Goal: Task Accomplishment & Management: Complete application form

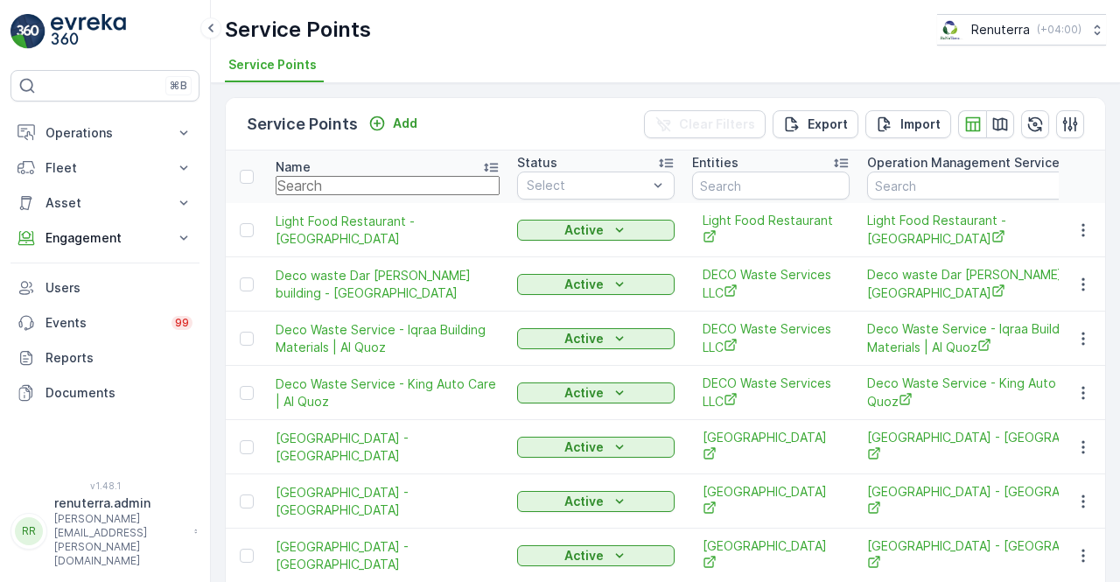
click at [333, 190] on input "text" at bounding box center [388, 185] width 224 height 19
type input "hair"
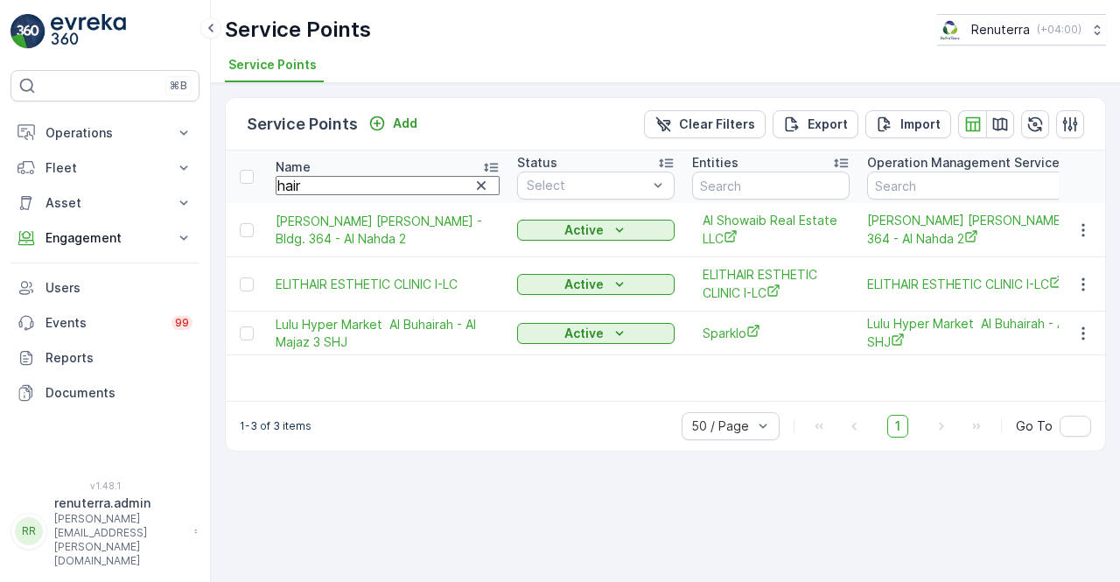
click at [308, 176] on input "hair" at bounding box center [388, 185] width 224 height 19
type input "her"
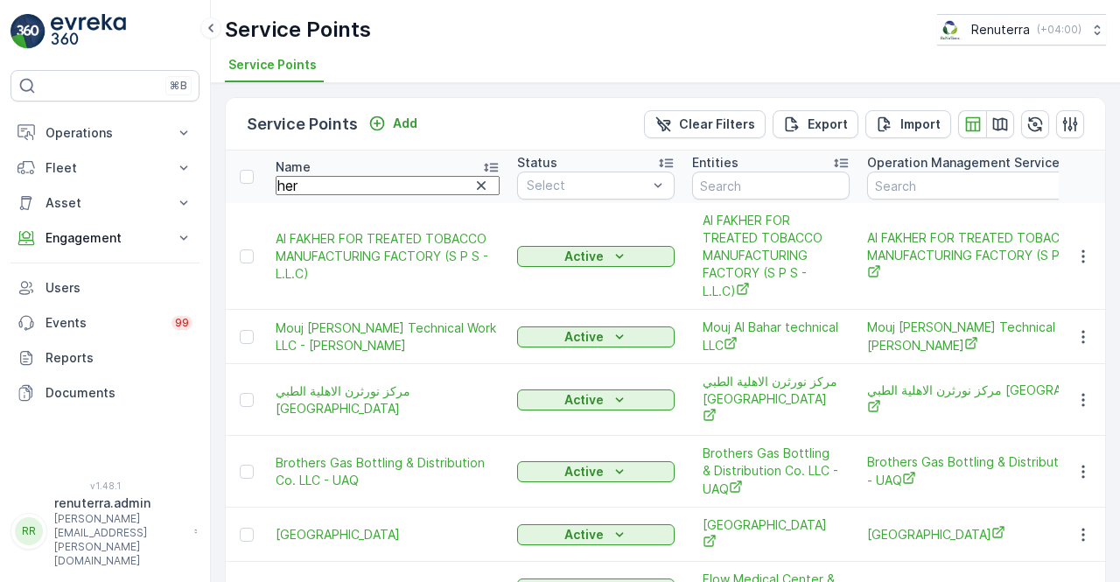
click at [308, 183] on input "her" at bounding box center [388, 185] width 224 height 19
type input "heir"
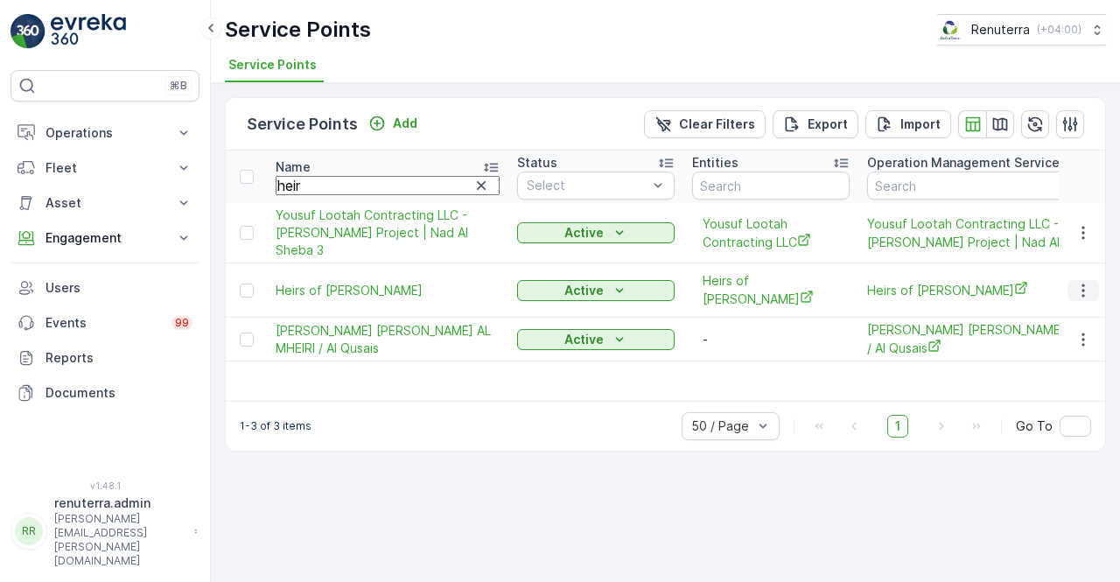
click at [1078, 299] on icon "button" at bounding box center [1082, 290] width 17 height 17
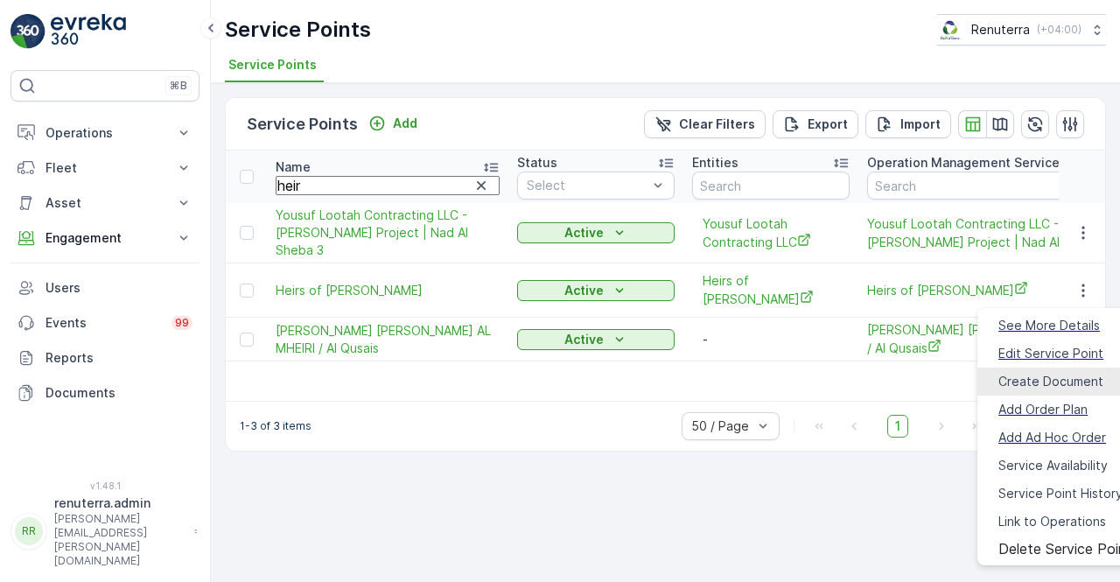
click at [1024, 384] on div "Create Document" at bounding box center [1050, 381] width 105 height 17
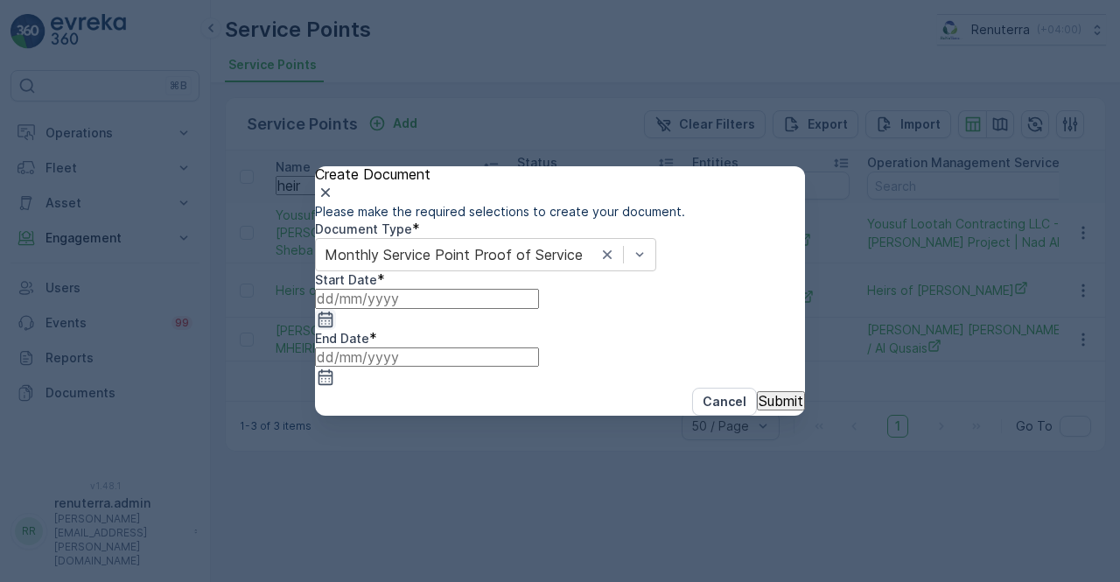
click at [536, 329] on div at bounding box center [560, 309] width 490 height 40
drag, startPoint x: 531, startPoint y: 365, endPoint x: 529, endPoint y: 354, distance: 10.6
click at [334, 328] on icon "button" at bounding box center [325, 319] width 17 height 17
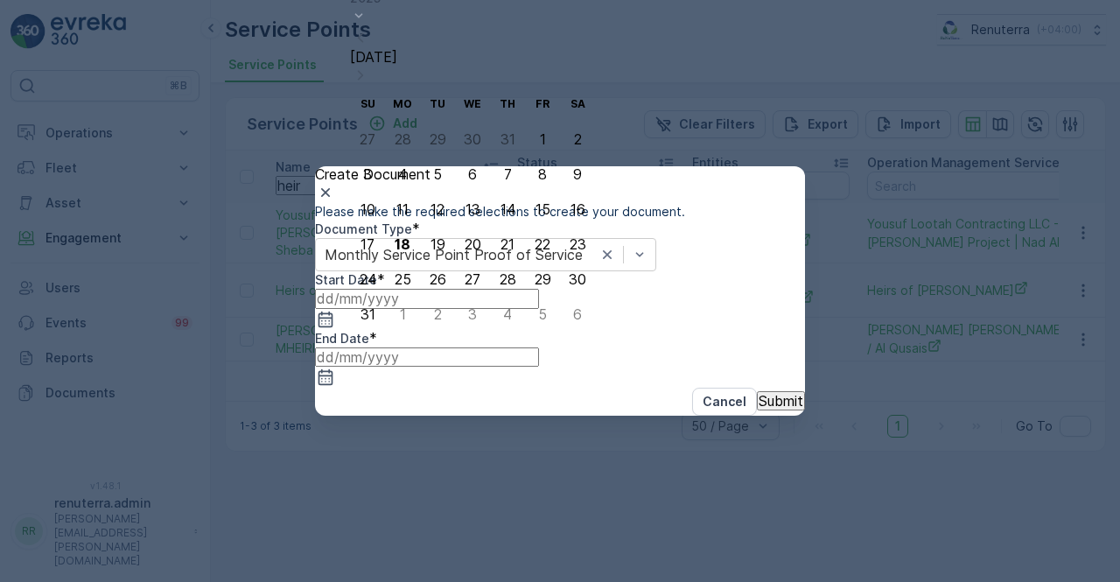
click at [369, 46] on icon "button" at bounding box center [360, 37] width 17 height 17
click at [435, 182] on div "1" at bounding box center [438, 174] width 6 height 16
type input "01.07.2025"
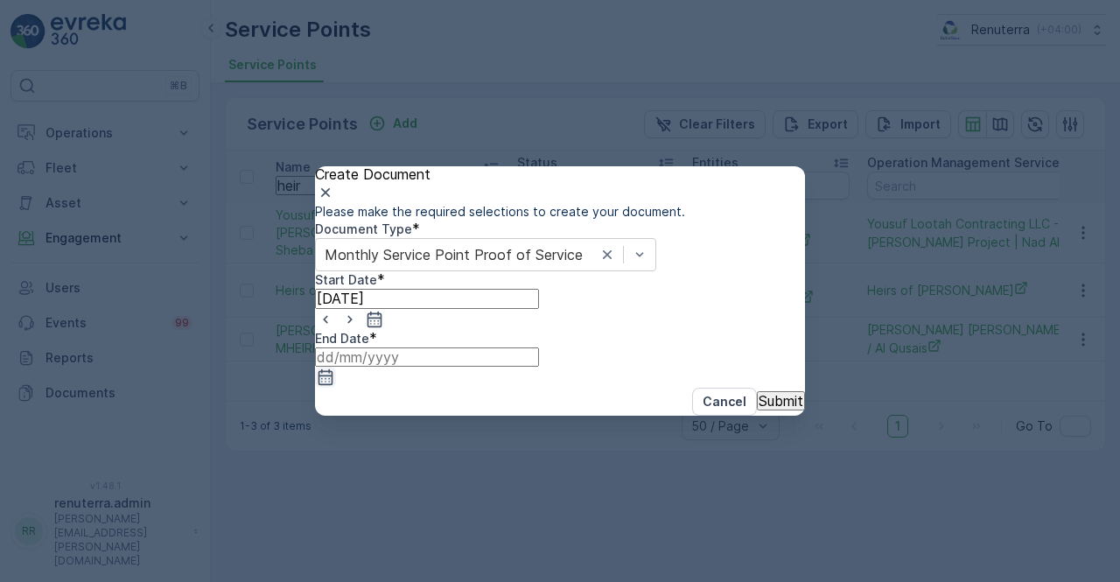
click at [334, 368] on icon "button" at bounding box center [325, 376] width 17 height 17
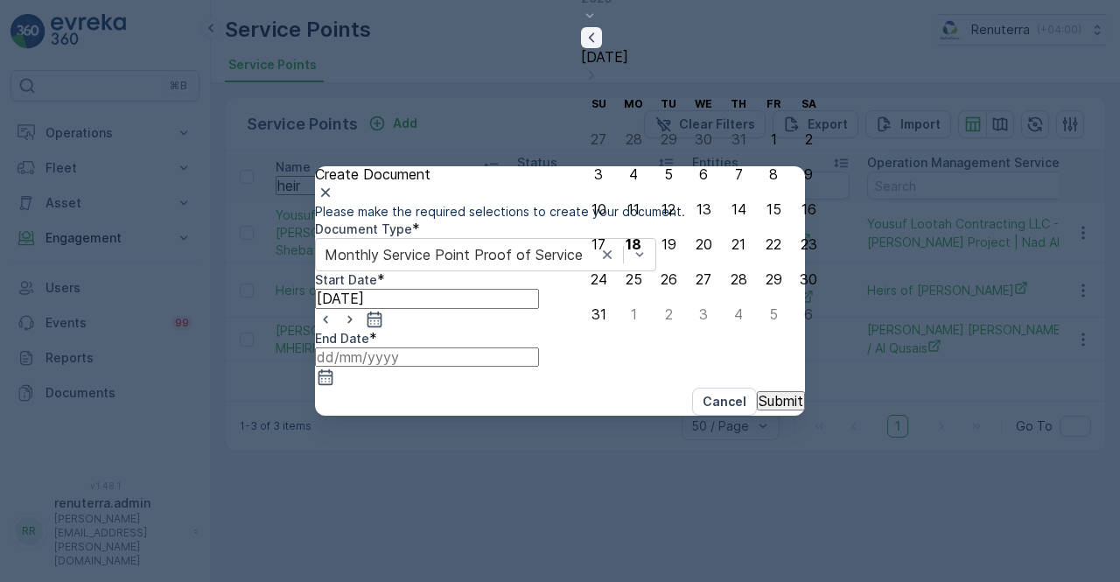
click at [594, 42] on icon "button" at bounding box center [591, 37] width 5 height 10
click at [731, 316] on div "31" at bounding box center [738, 314] width 15 height 16
type input "31.07.2025"
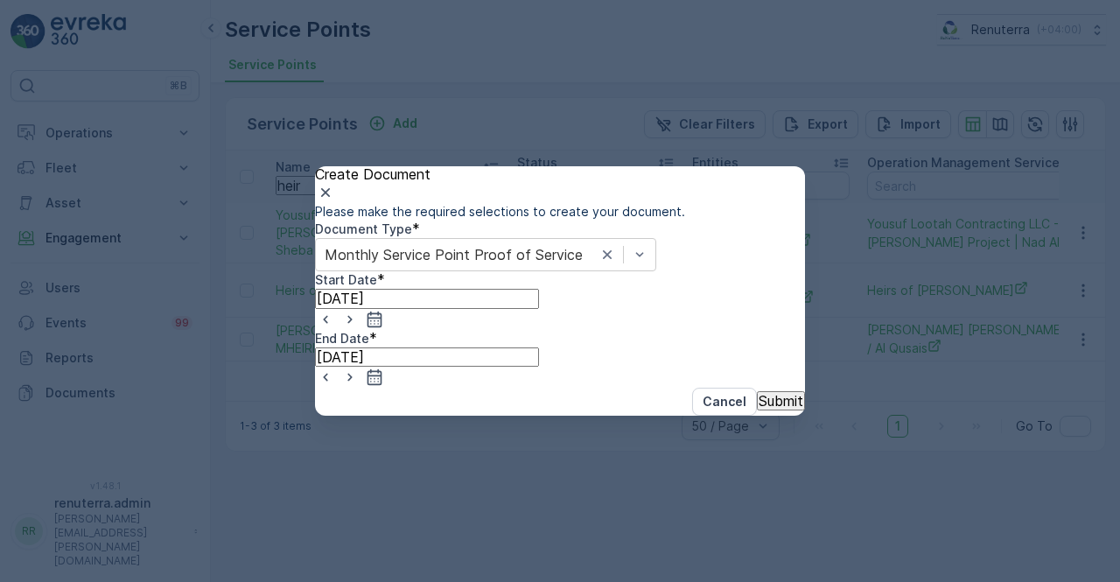
click at [763, 410] on button "Submit" at bounding box center [781, 400] width 48 height 19
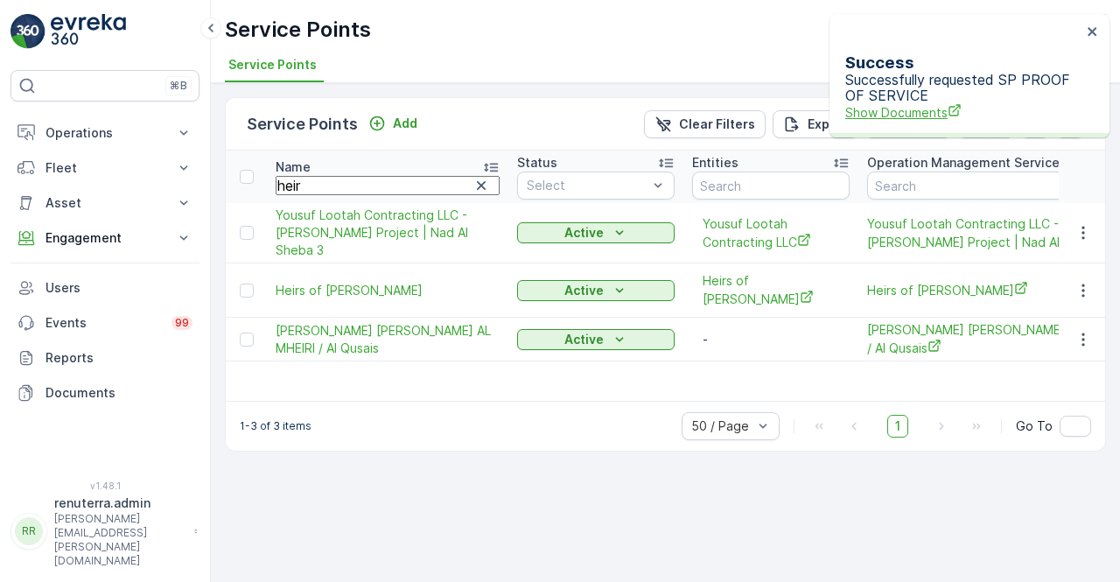
click at [904, 103] on span "Show Documents" at bounding box center [963, 112] width 236 height 18
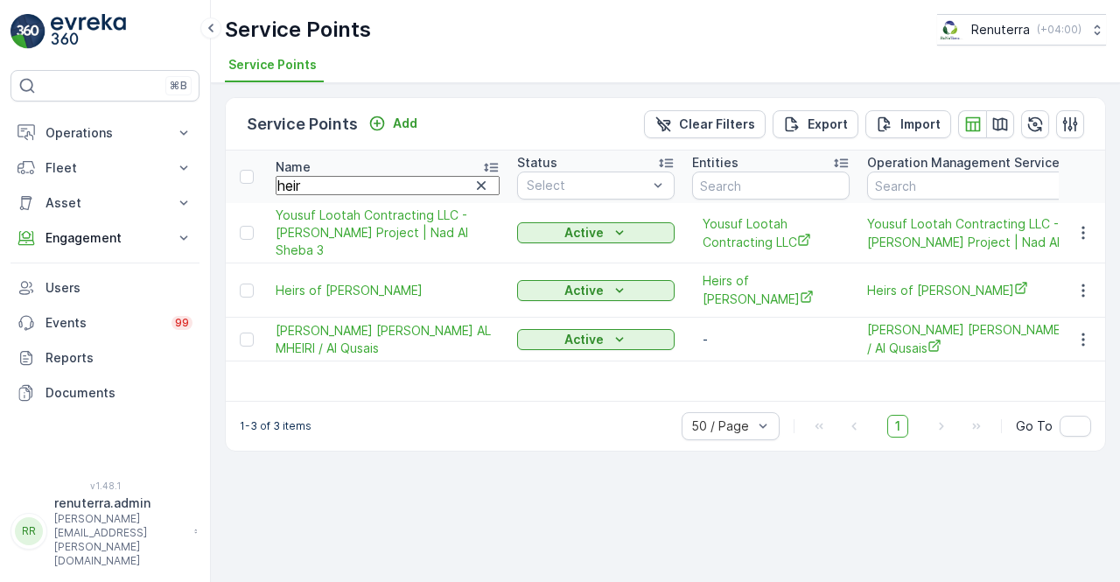
drag, startPoint x: 1078, startPoint y: 290, endPoint x: 1067, endPoint y: 303, distance: 16.8
click at [1078, 291] on icon "button" at bounding box center [1082, 290] width 17 height 17
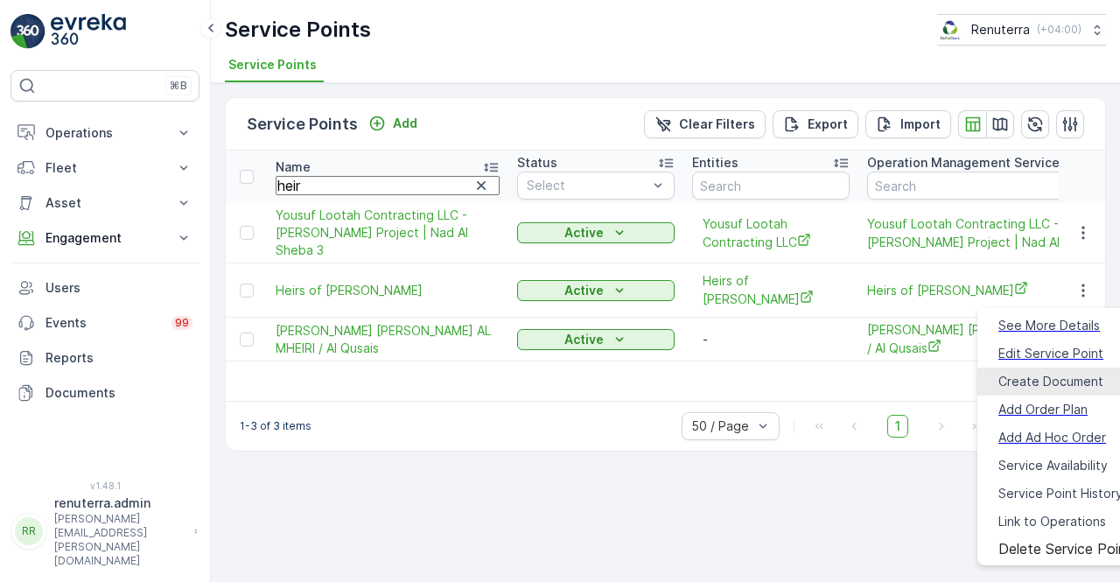
click at [1003, 373] on span "Create Document" at bounding box center [1050, 381] width 105 height 17
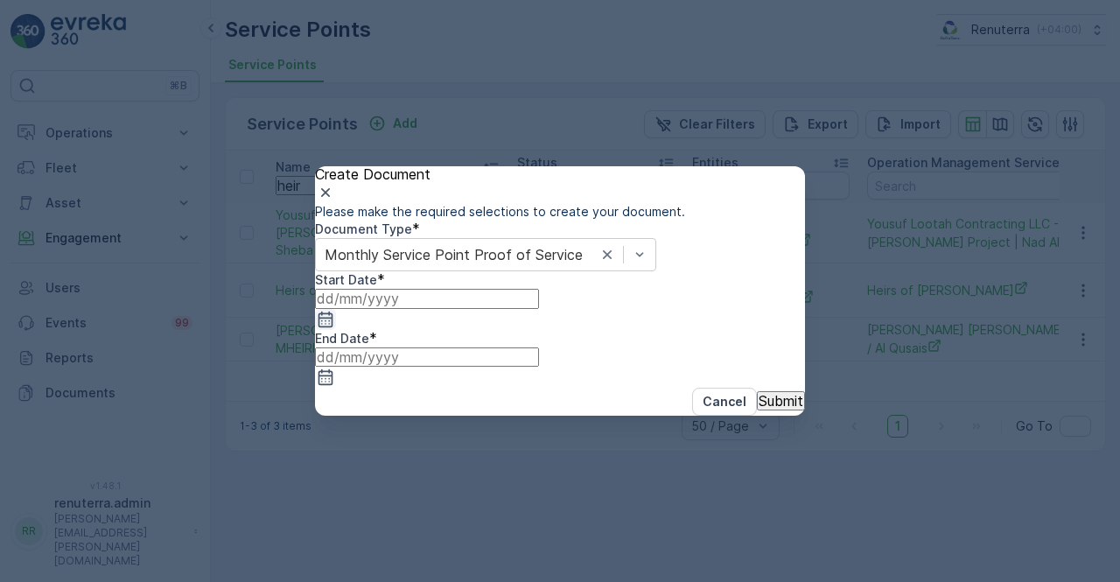
click at [334, 328] on icon "button" at bounding box center [325, 319] width 17 height 17
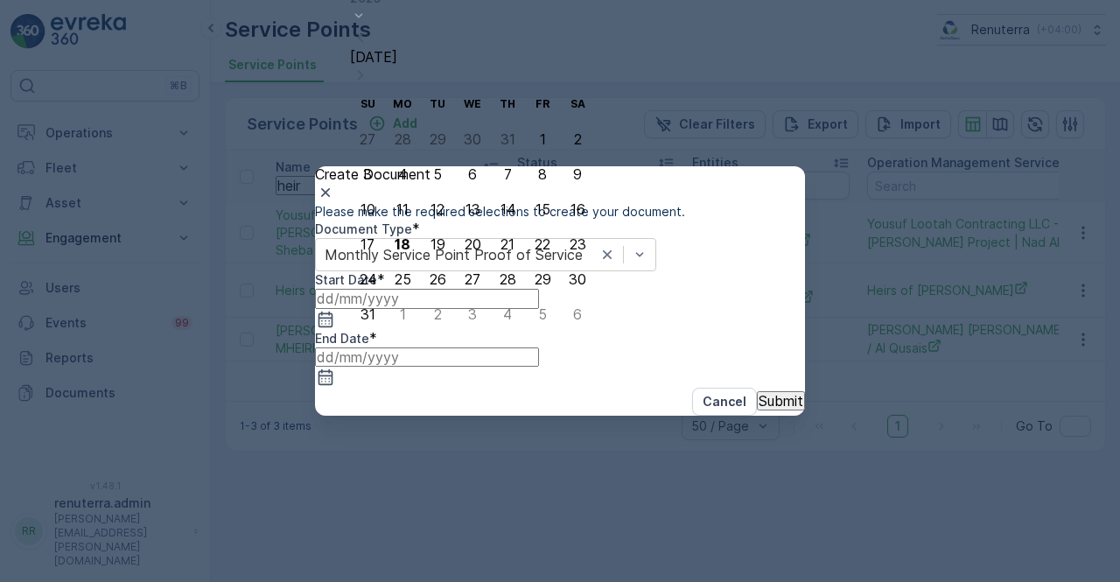
click at [369, 46] on icon "button" at bounding box center [360, 37] width 17 height 17
click at [369, 81] on icon "button" at bounding box center [360, 72] width 17 height 17
click at [369, 177] on div "1" at bounding box center [368, 174] width 6 height 16
type input "01.06.2025"
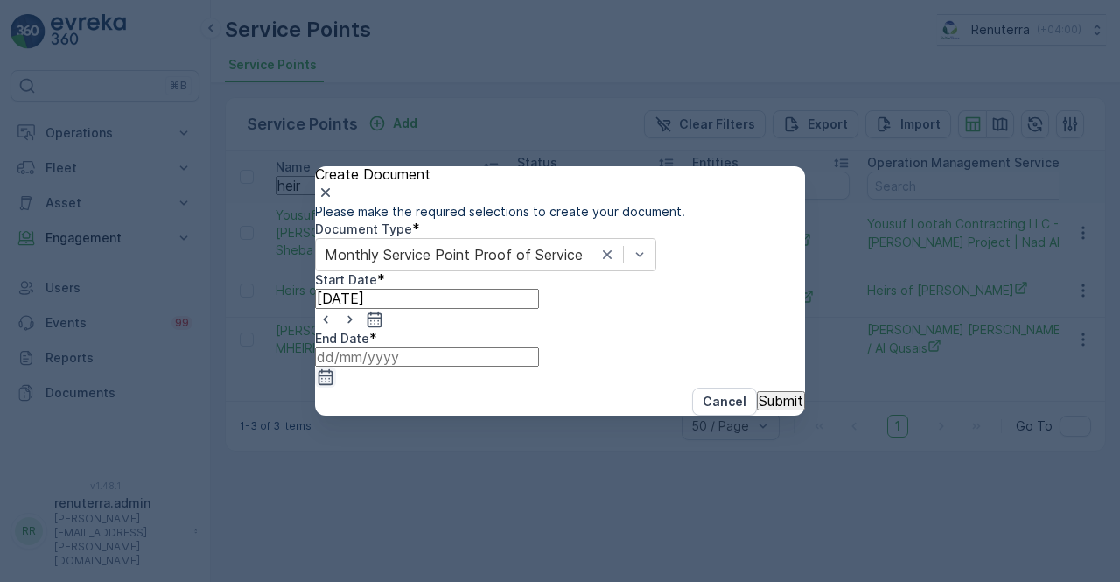
click at [334, 368] on icon "button" at bounding box center [325, 376] width 17 height 17
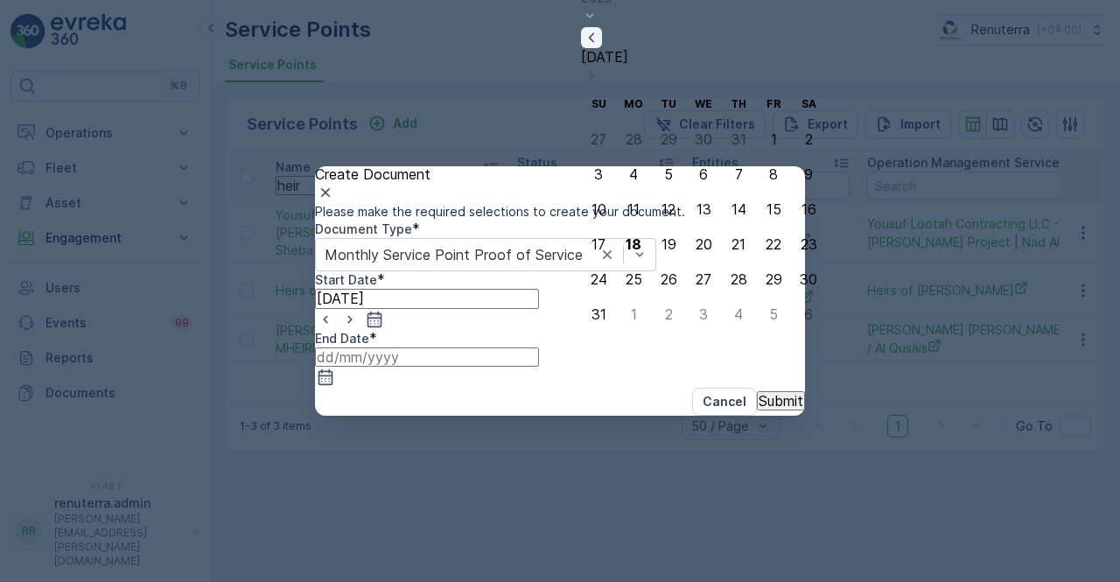
click at [600, 46] on icon "button" at bounding box center [591, 37] width 17 height 17
click at [600, 81] on icon "button" at bounding box center [591, 72] width 17 height 17
click at [635, 317] on div "30" at bounding box center [633, 314] width 17 height 16
type input "30.06.2025"
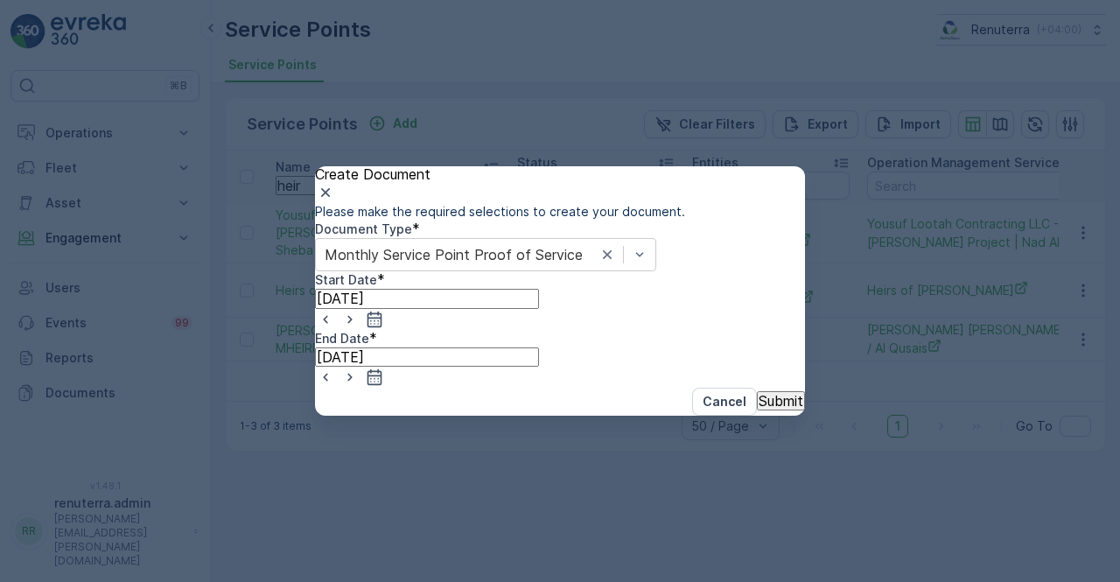
click at [773, 410] on button "Submit" at bounding box center [781, 400] width 48 height 19
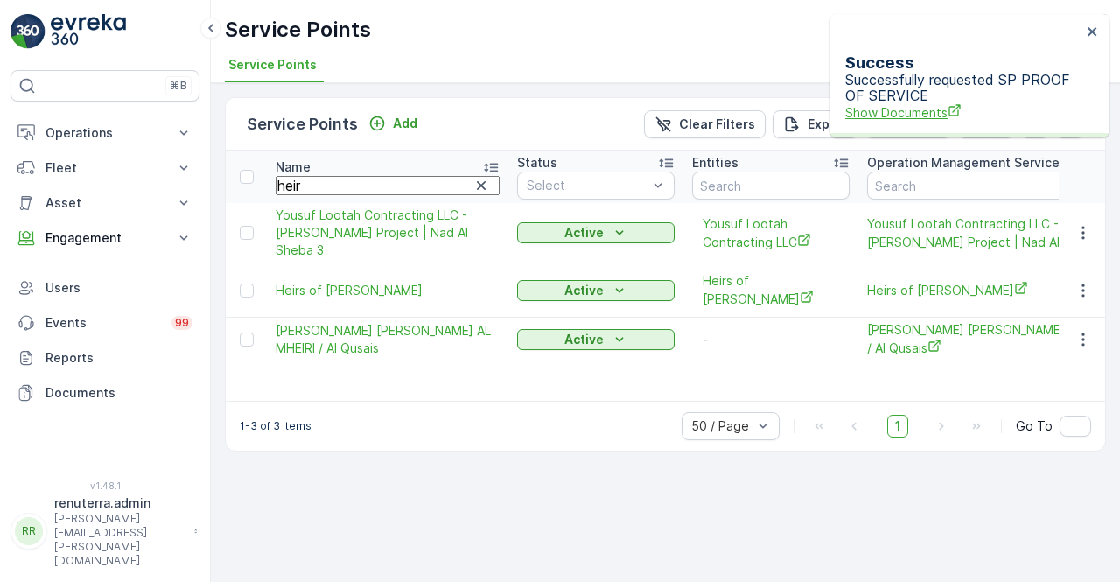
click at [926, 103] on span "Show Documents" at bounding box center [963, 112] width 236 height 18
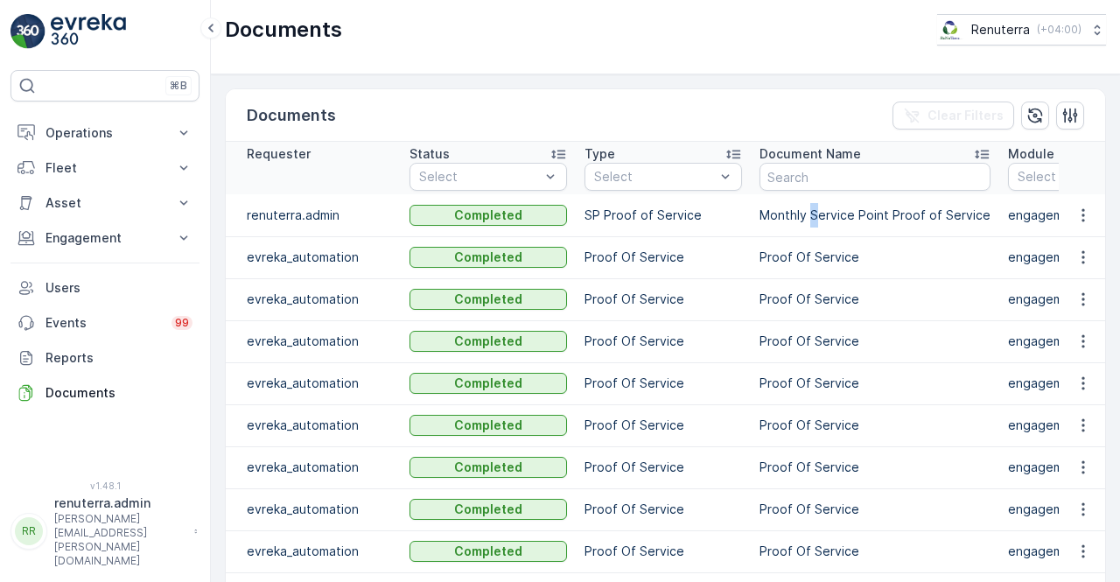
drag, startPoint x: 812, startPoint y: 233, endPoint x: 821, endPoint y: 234, distance: 9.7
click at [821, 234] on td "Monthly Service Point Proof of Service" at bounding box center [875, 215] width 248 height 42
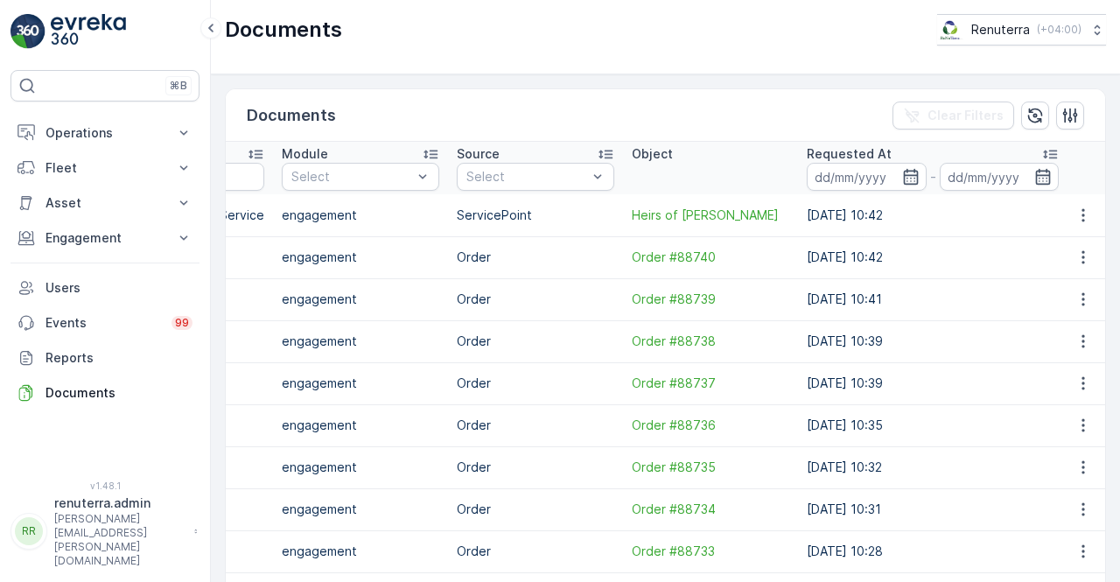
scroll to position [0, 731]
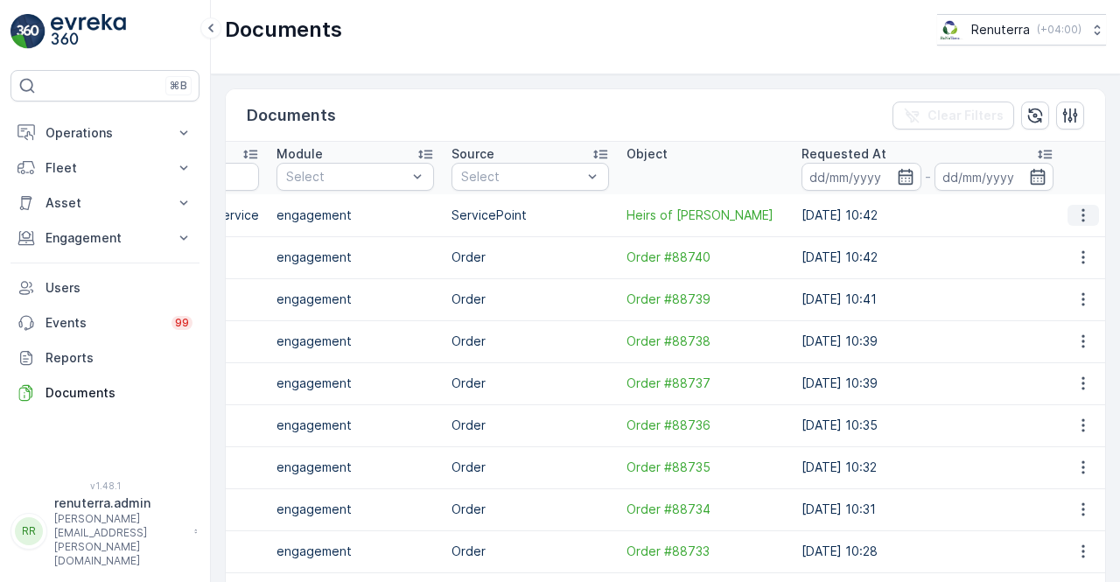
click at [1090, 213] on button "button" at bounding box center [1082, 215] width 31 height 21
click at [1067, 249] on div "See Details" at bounding box center [1078, 239] width 81 height 24
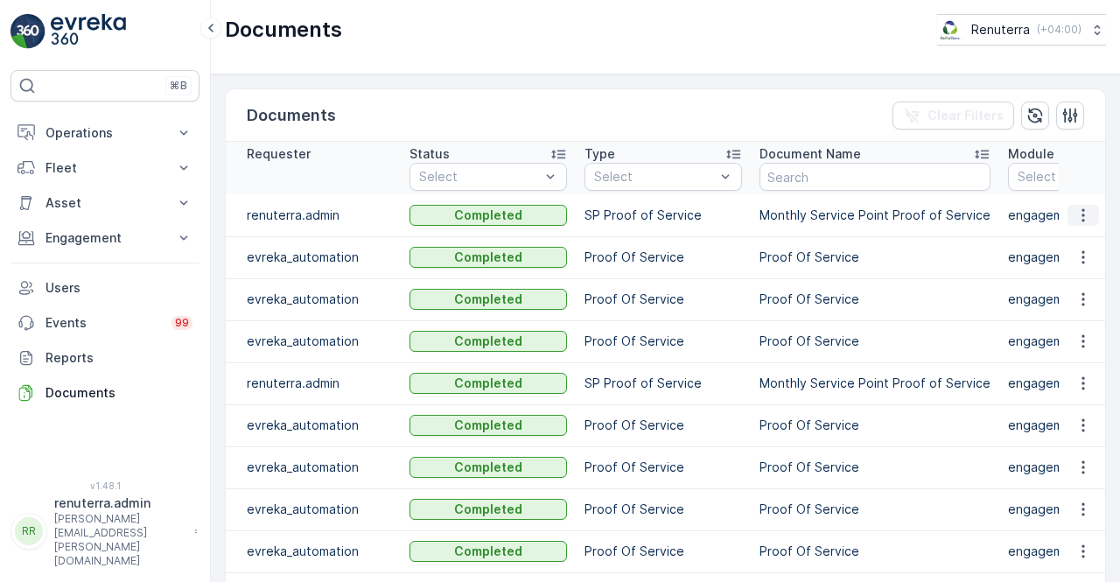
click at [1081, 214] on icon "button" at bounding box center [1082, 214] width 3 height 13
click at [1077, 242] on span "See Details" at bounding box center [1078, 239] width 67 height 17
